Goal: Use online tool/utility: Utilize a website feature to perform a specific function

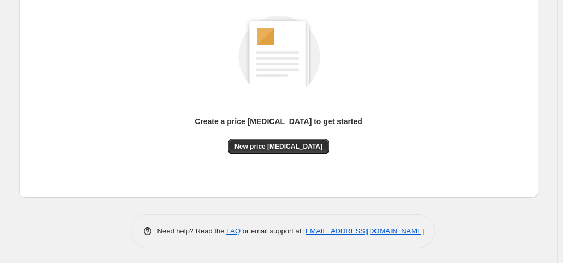
scroll to position [146, 0]
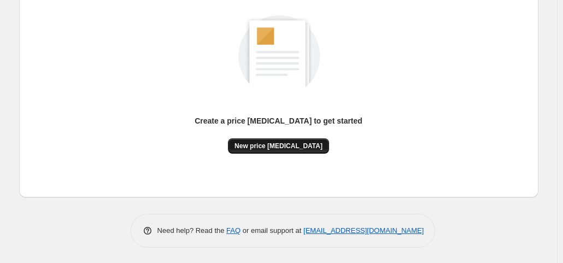
click at [267, 145] on span "New price [MEDICAL_DATA]" at bounding box center [278, 145] width 88 height 9
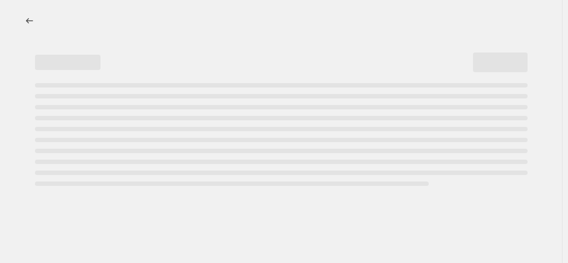
select select "percentage"
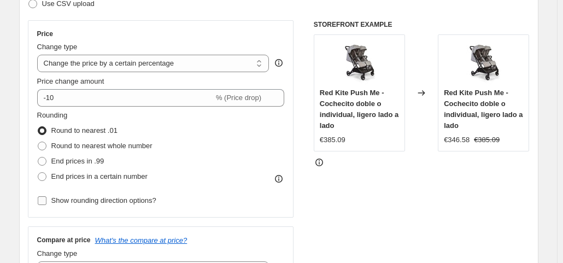
scroll to position [174, 0]
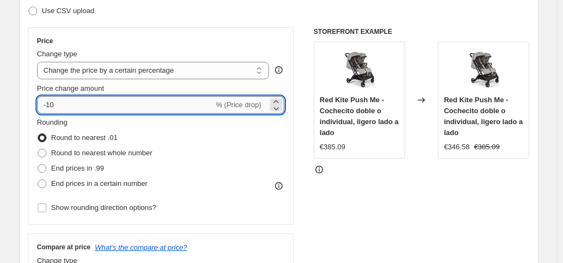
click at [104, 99] on input "-10" at bounding box center [125, 104] width 176 height 17
type input "-1"
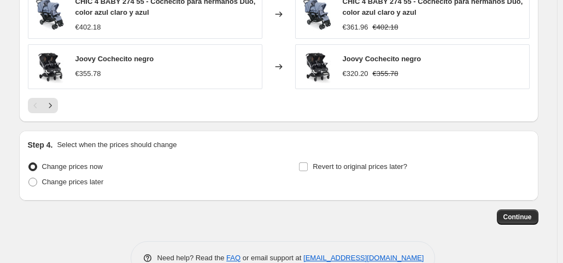
scroll to position [884, 0]
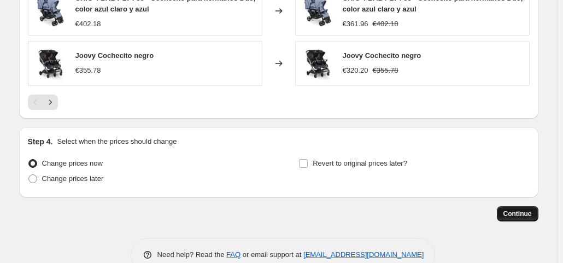
type input "-35"
click at [522, 206] on button "Continue" at bounding box center [517, 213] width 42 height 15
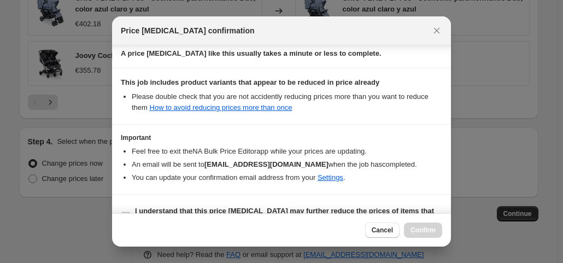
scroll to position [195, 0]
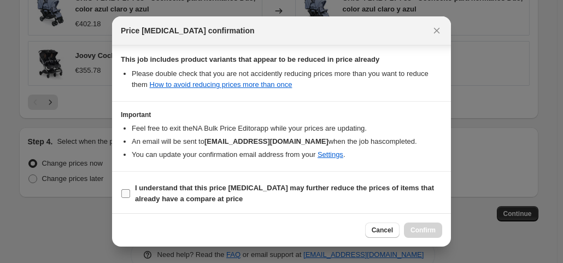
click at [129, 190] on input "I understand that this price [MEDICAL_DATA] may further reduce the prices of it…" at bounding box center [125, 193] width 9 height 9
checkbox input "true"
click at [429, 229] on span "Confirm" at bounding box center [422, 230] width 25 height 9
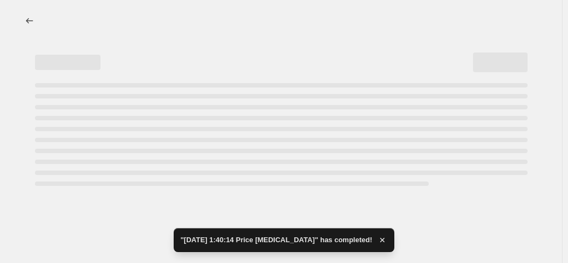
select select "percentage"
